Goal: Use online tool/utility: Utilize a website feature to perform a specific function

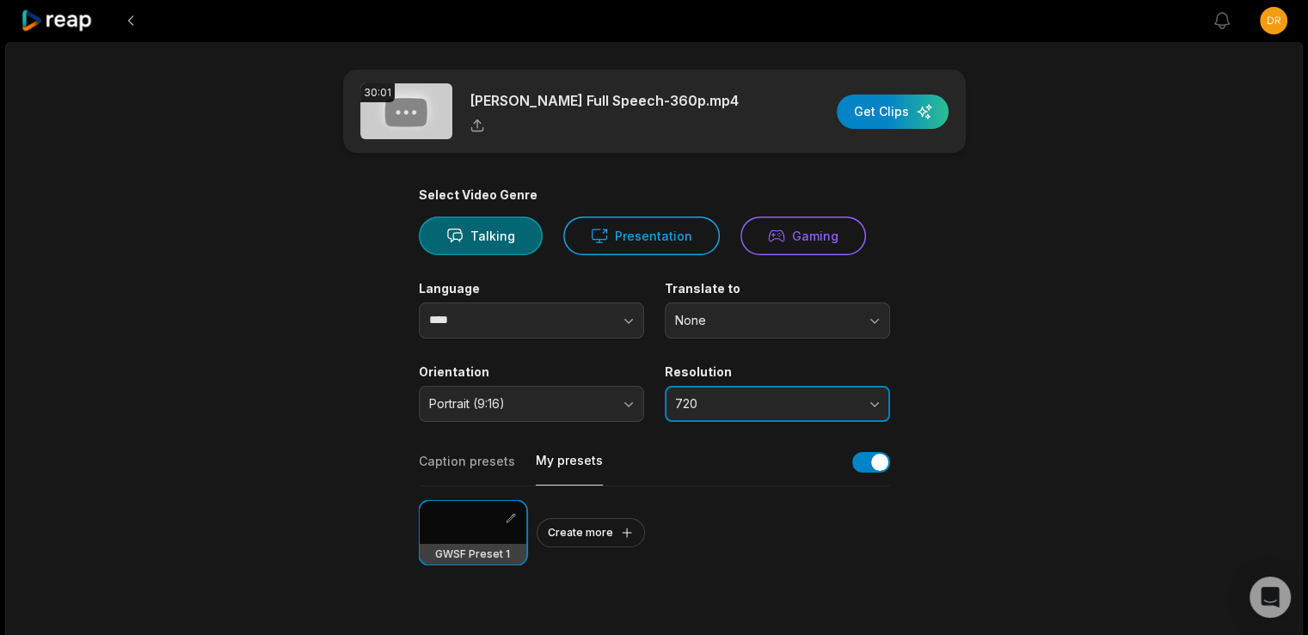
click at [866, 399] on button "720" at bounding box center [777, 404] width 225 height 36
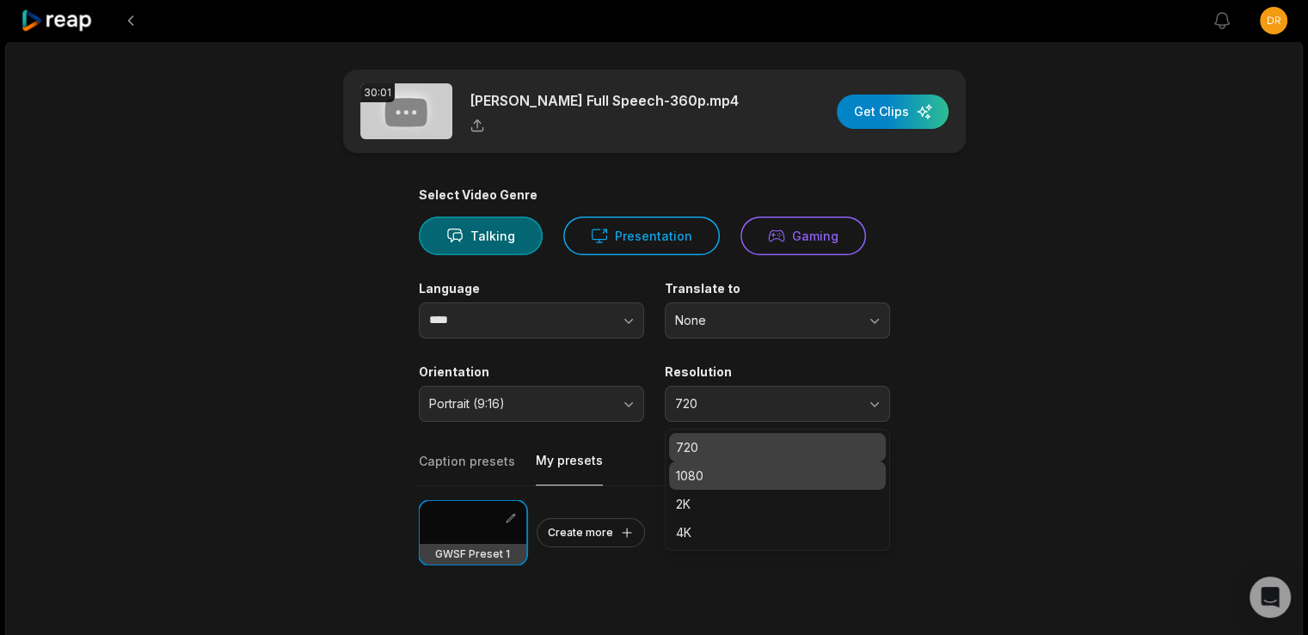
click at [754, 479] on p "1080" at bounding box center [777, 476] width 203 height 18
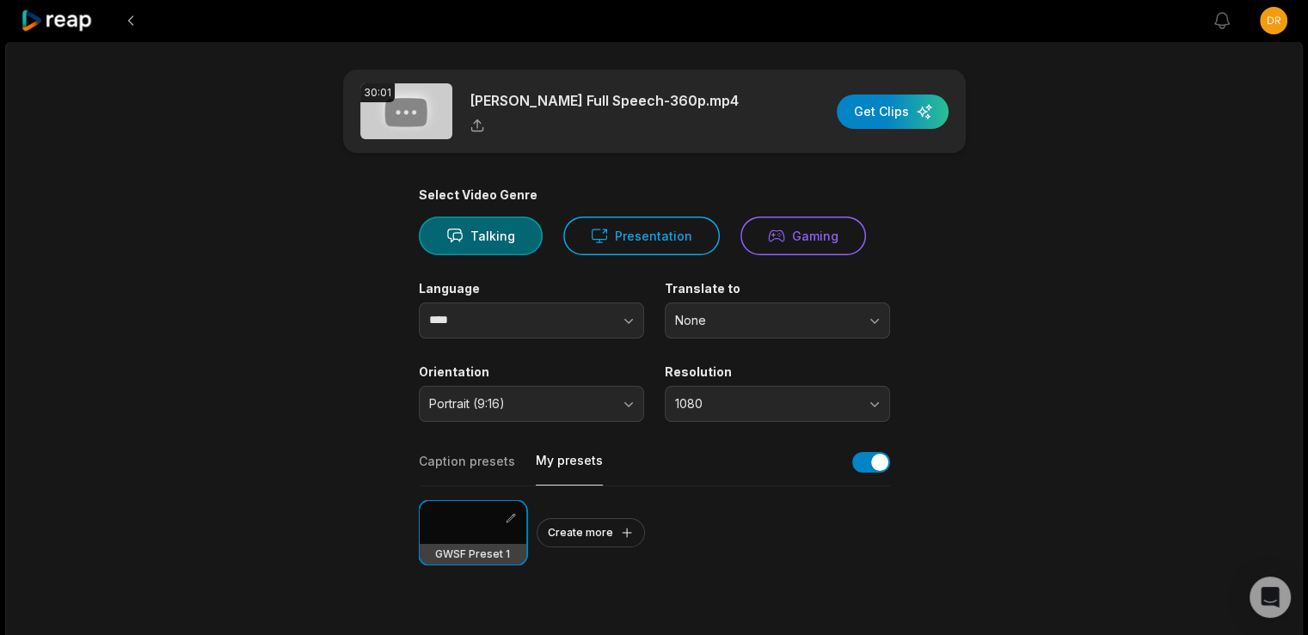
click at [980, 424] on main "30:01 Erika Kirks Full Speech-360p.mp4 Get Clips Select Video Genre Talking Pre…" at bounding box center [654, 593] width 832 height 1046
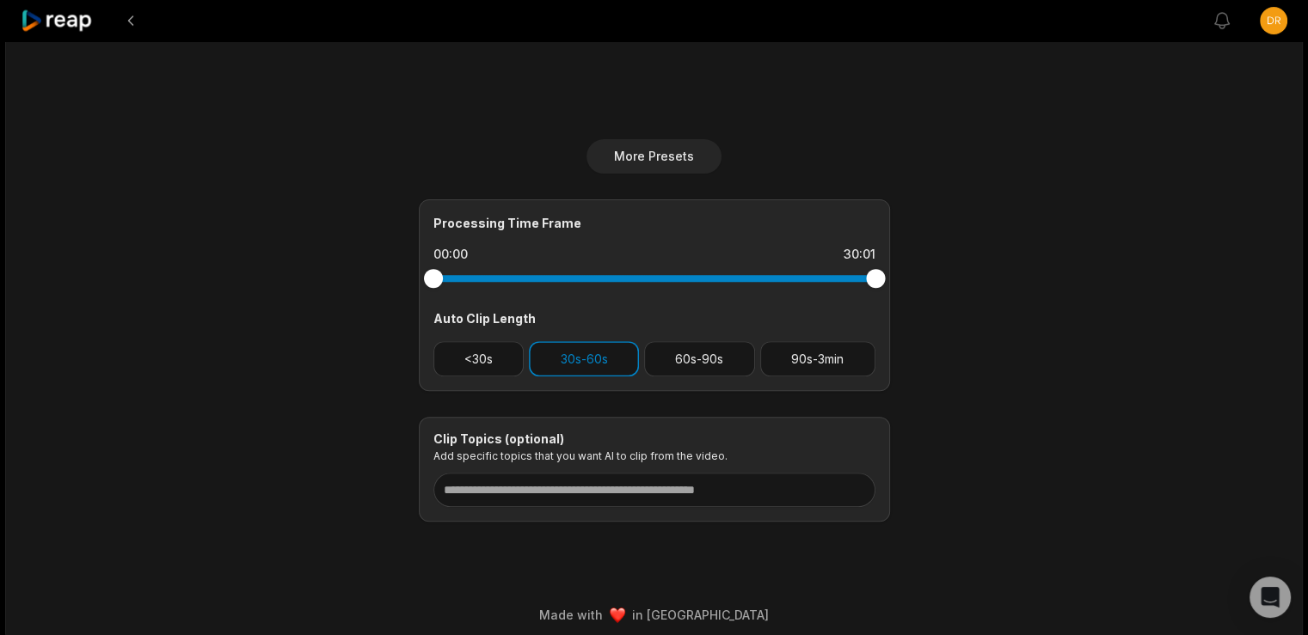
scroll to position [602, 0]
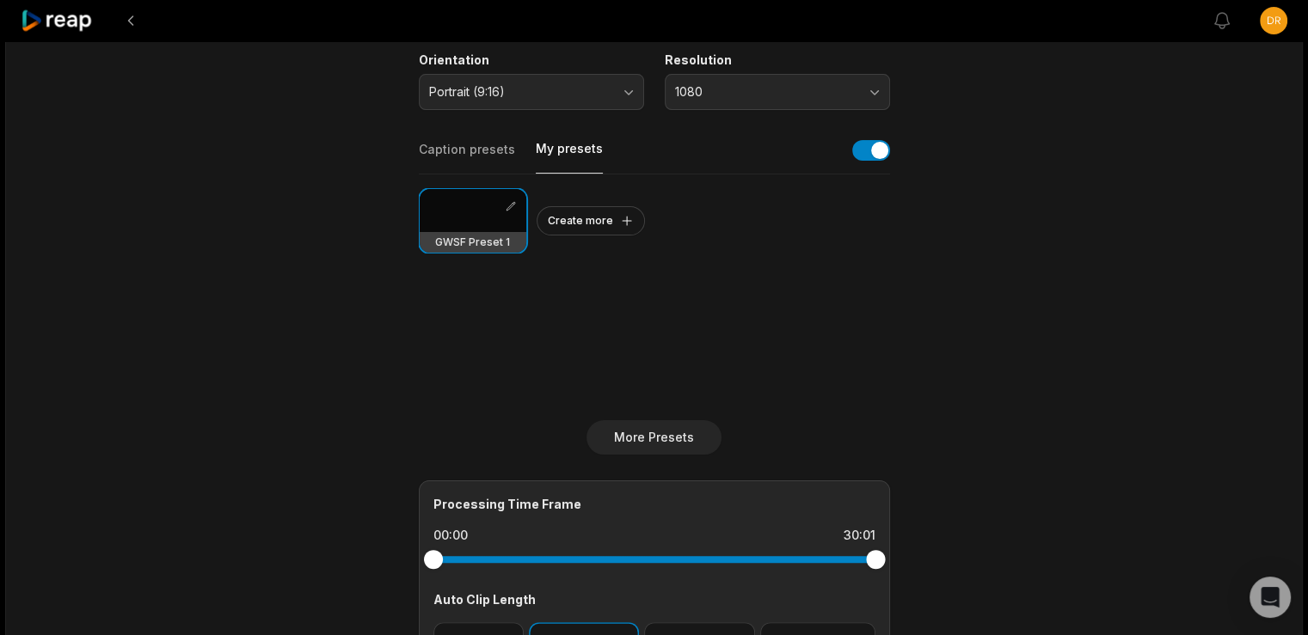
scroll to position [0, 0]
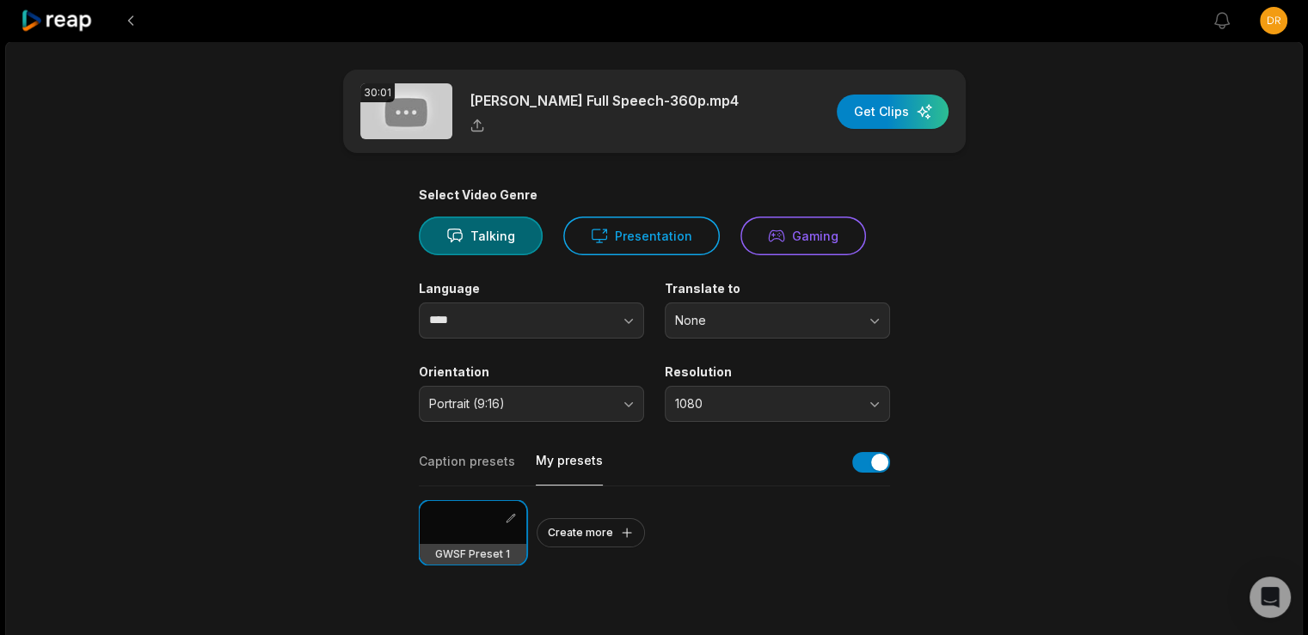
click at [916, 91] on div "30:01 Erika Kirks Full Speech-360p.mp4 Get Clips" at bounding box center [654, 111] width 623 height 83
click at [911, 114] on div "button" at bounding box center [893, 112] width 112 height 34
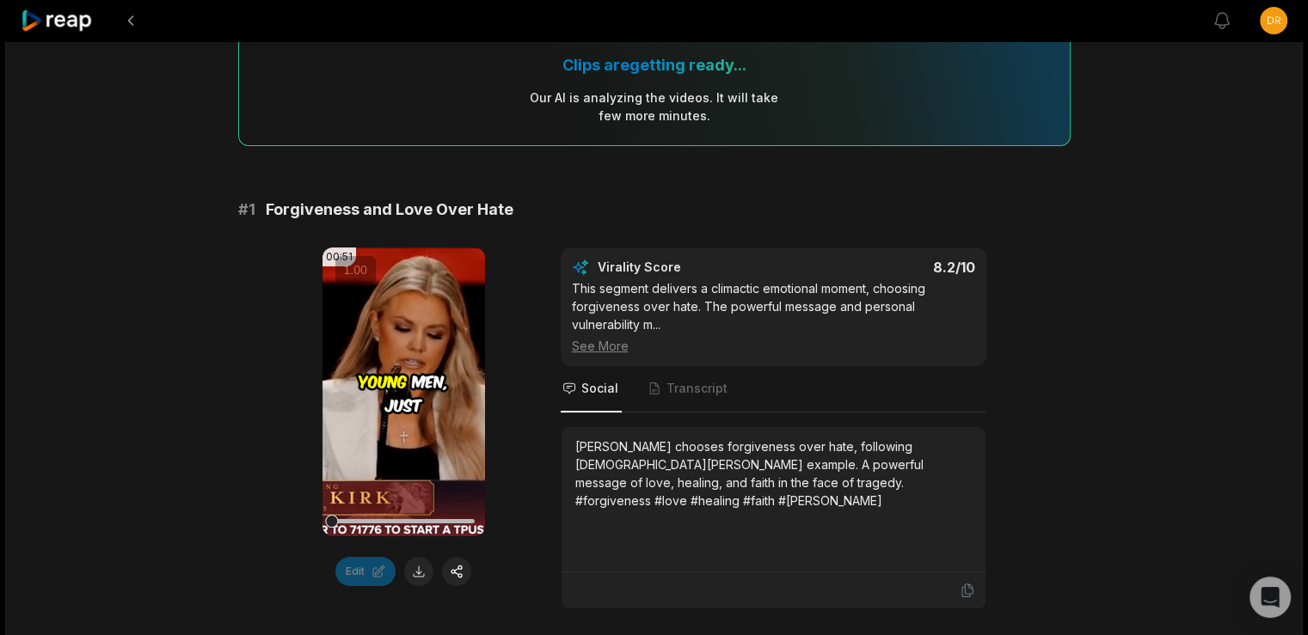
scroll to position [193, 0]
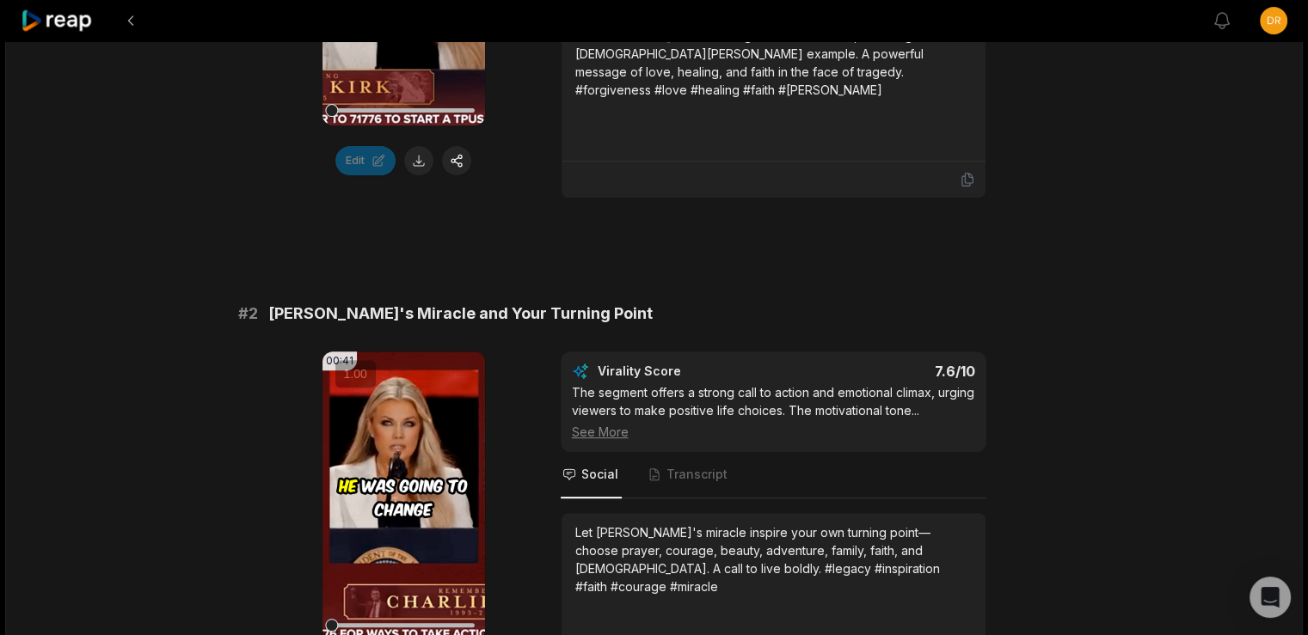
scroll to position [580, 0]
